Goal: Information Seeking & Learning: Learn about a topic

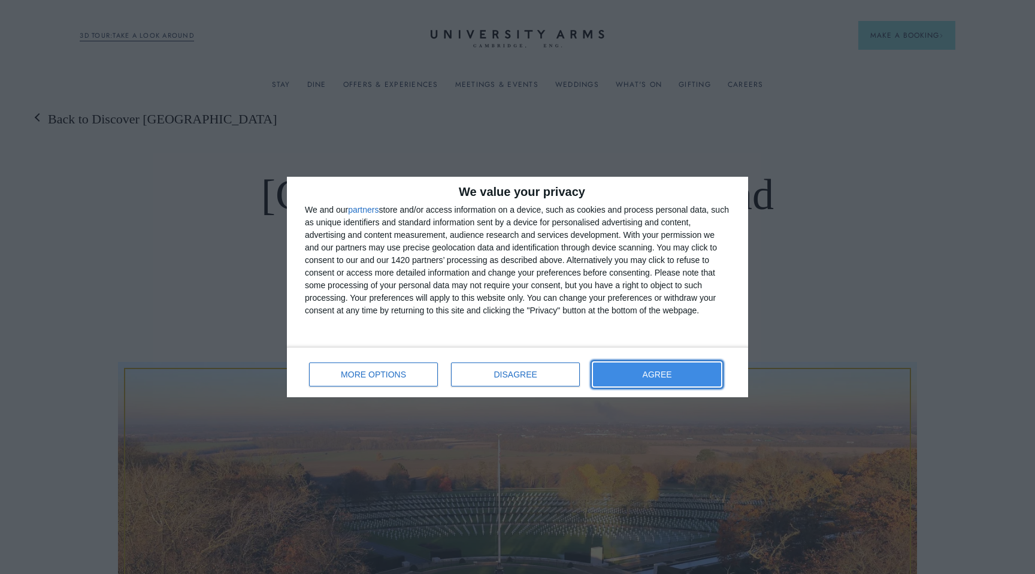
click at [617, 374] on button "AGREE" at bounding box center [657, 374] width 128 height 24
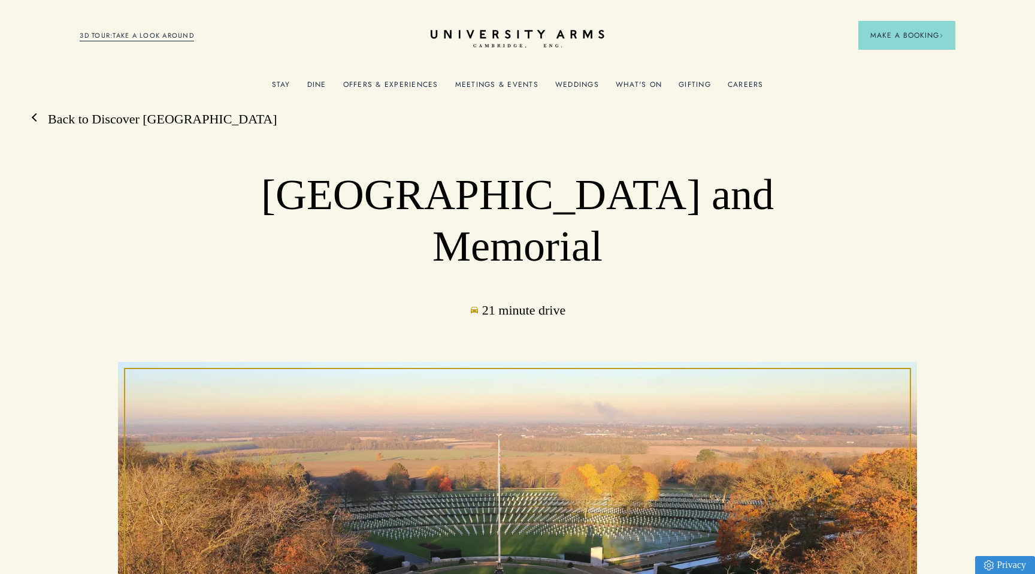
click at [122, 122] on link "Back to Discover [GEOGRAPHIC_DATA]" at bounding box center [156, 119] width 241 height 18
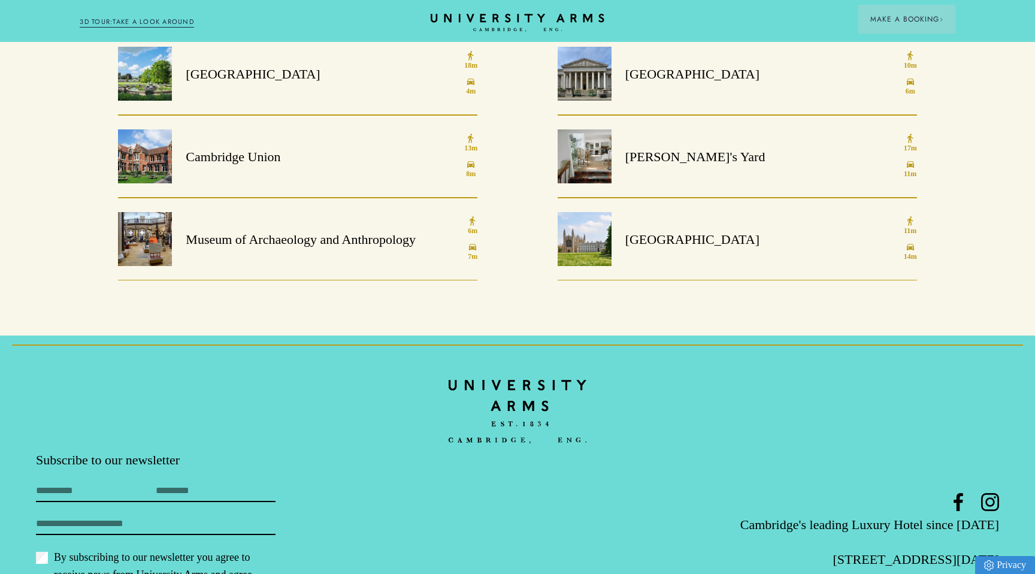
scroll to position [1058, 0]
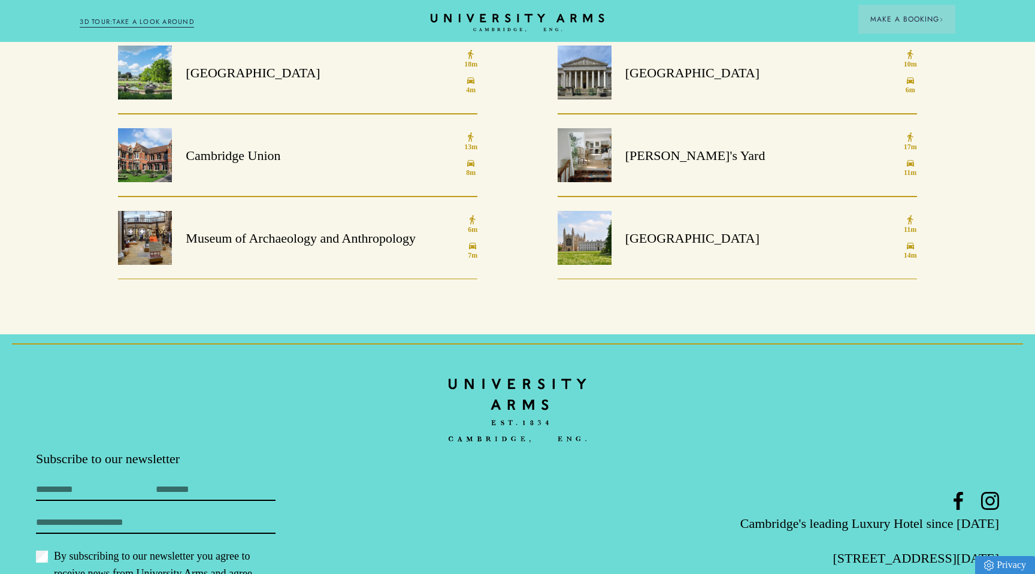
click at [617, 168] on div "[PERSON_NAME]'s Yard" at bounding box center [661, 155] width 208 height 54
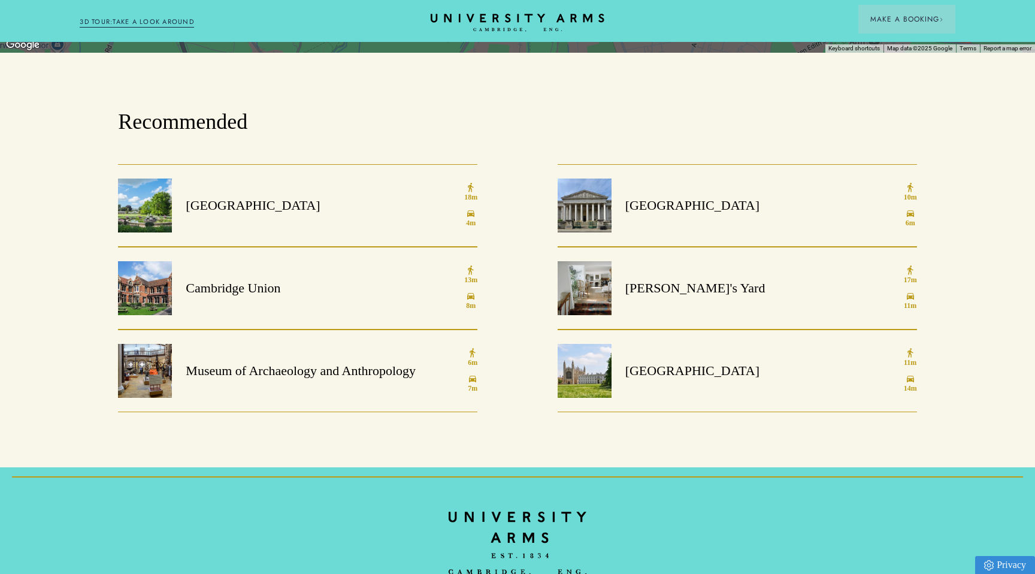
scroll to position [926, 0]
click at [328, 273] on link "Cambridge Union 13m 8m" at bounding box center [297, 287] width 359 height 83
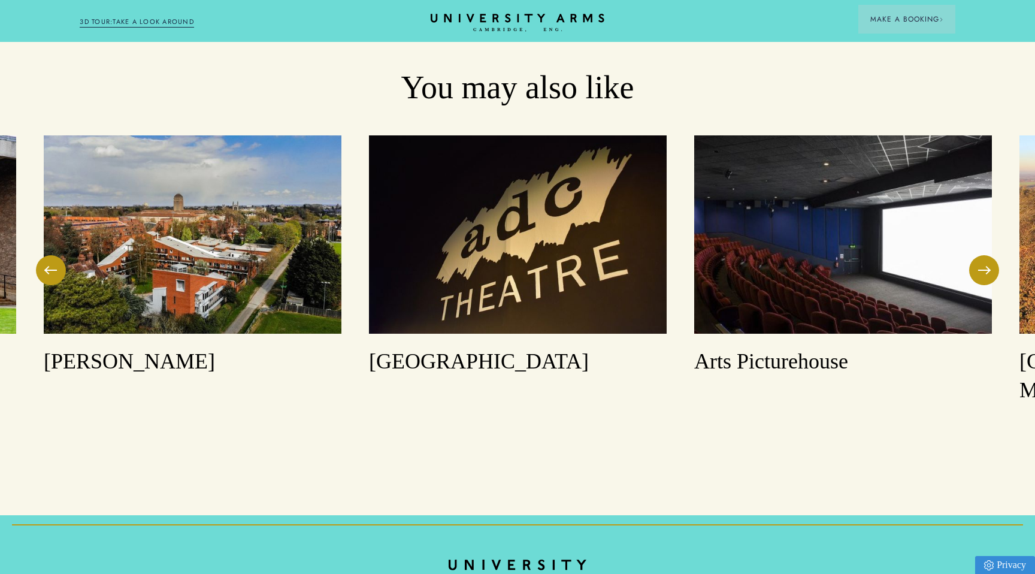
scroll to position [1578, 0]
